Goal: Transaction & Acquisition: Purchase product/service

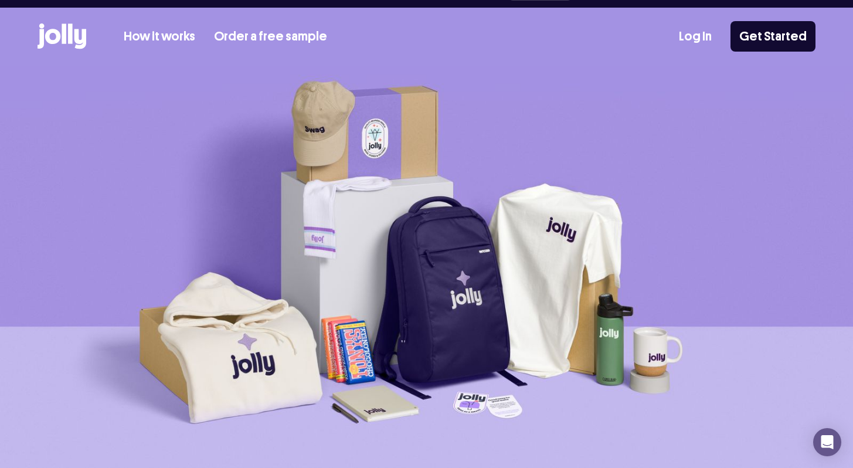
click at [705, 29] on div "Log In Get Started" at bounding box center [747, 36] width 137 height 30
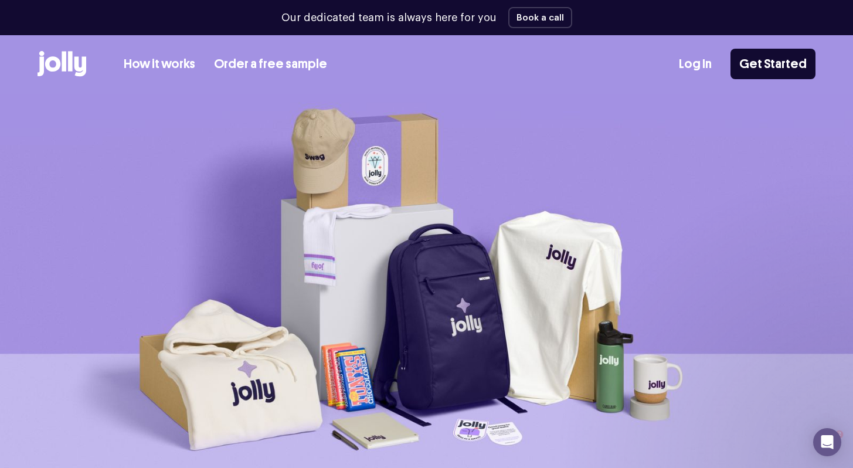
click at [701, 65] on link "Log In" at bounding box center [695, 64] width 33 height 19
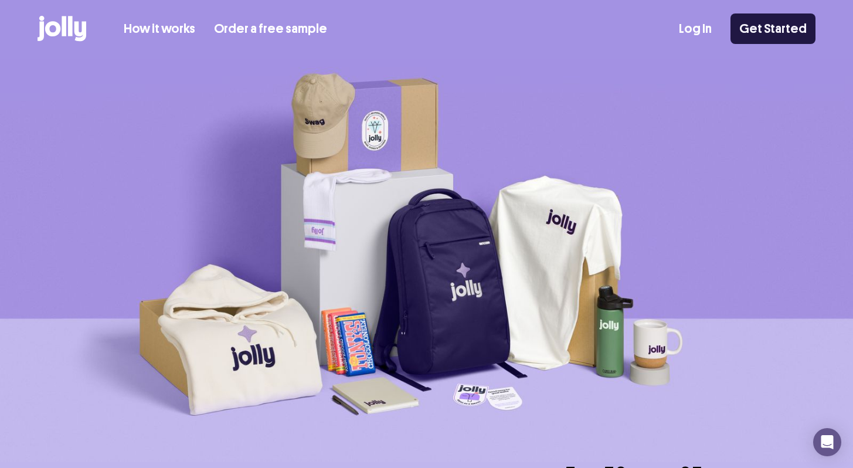
click at [773, 35] on link "Get Started" at bounding box center [773, 28] width 85 height 30
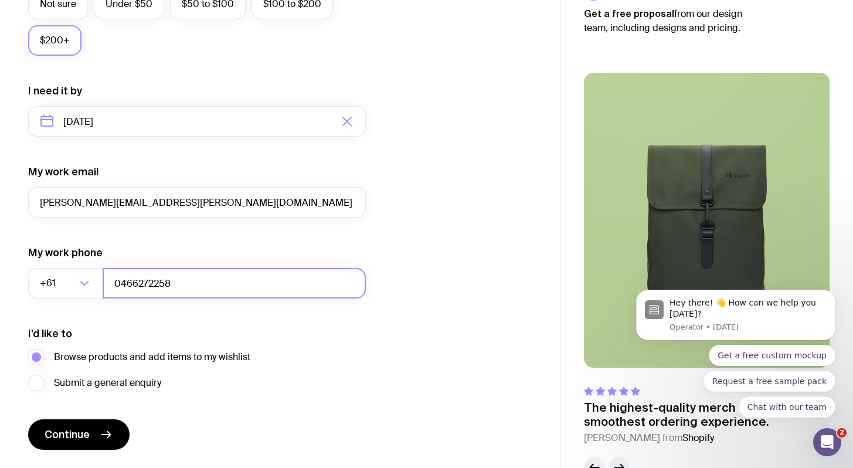
scroll to position [529, 0]
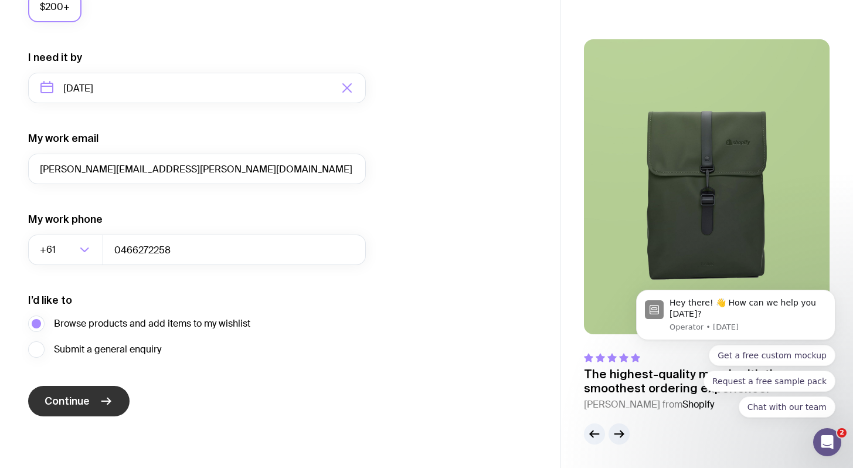
click at [85, 408] on span "Continue" at bounding box center [67, 401] width 45 height 14
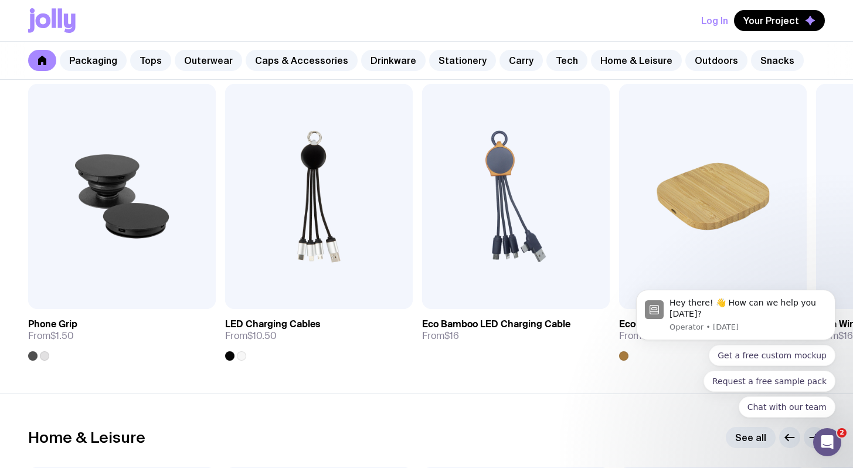
scroll to position [2845, 0]
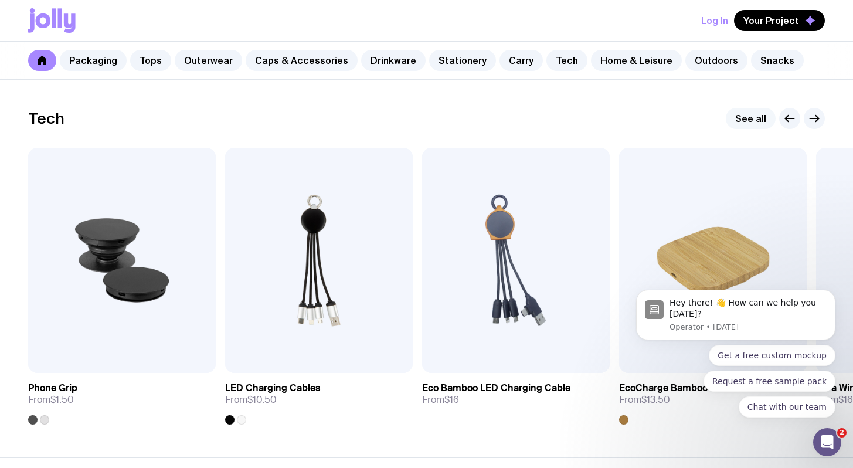
click at [748, 121] on link "See all" at bounding box center [751, 118] width 50 height 21
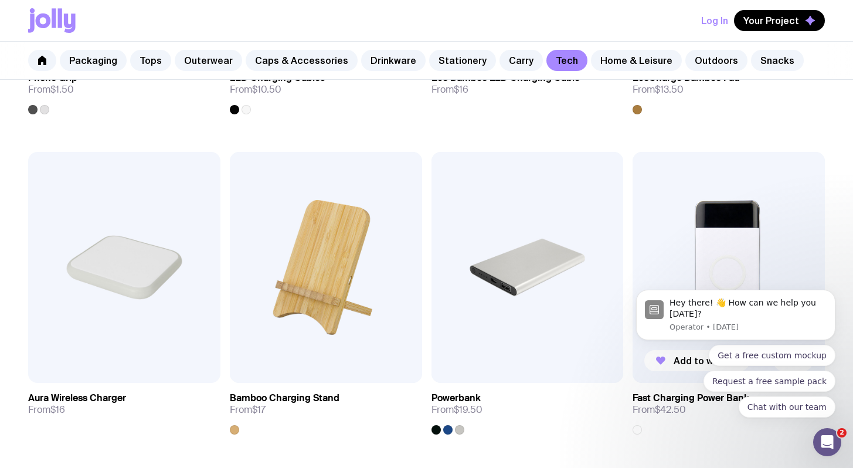
scroll to position [473, 0]
click at [831, 296] on icon "Dismiss notification" at bounding box center [832, 293] width 6 height 6
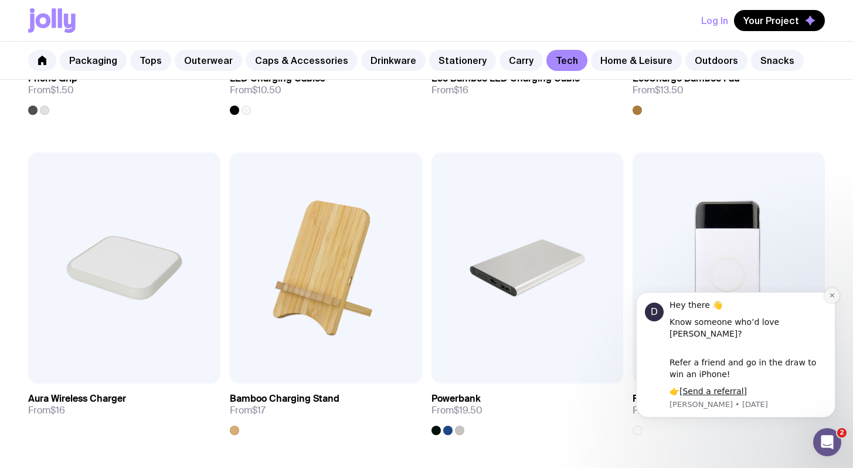
click at [830, 298] on icon "Dismiss notification" at bounding box center [832, 295] width 6 height 6
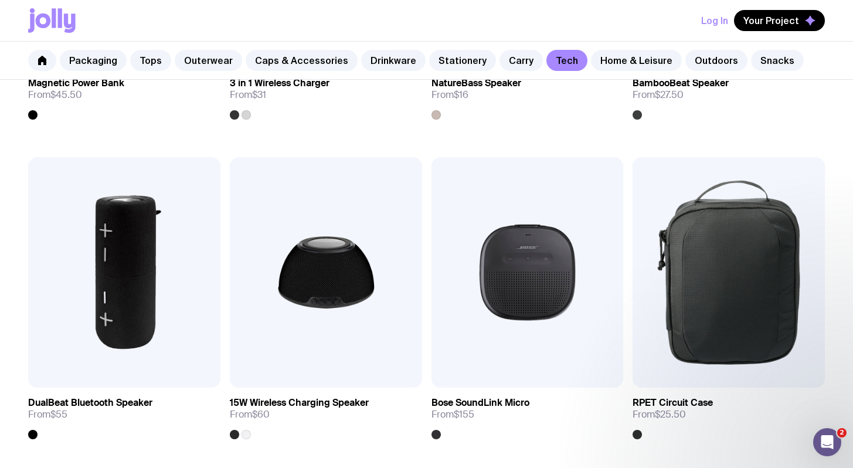
scroll to position [1088, 0]
